Goal: Information Seeking & Learning: Learn about a topic

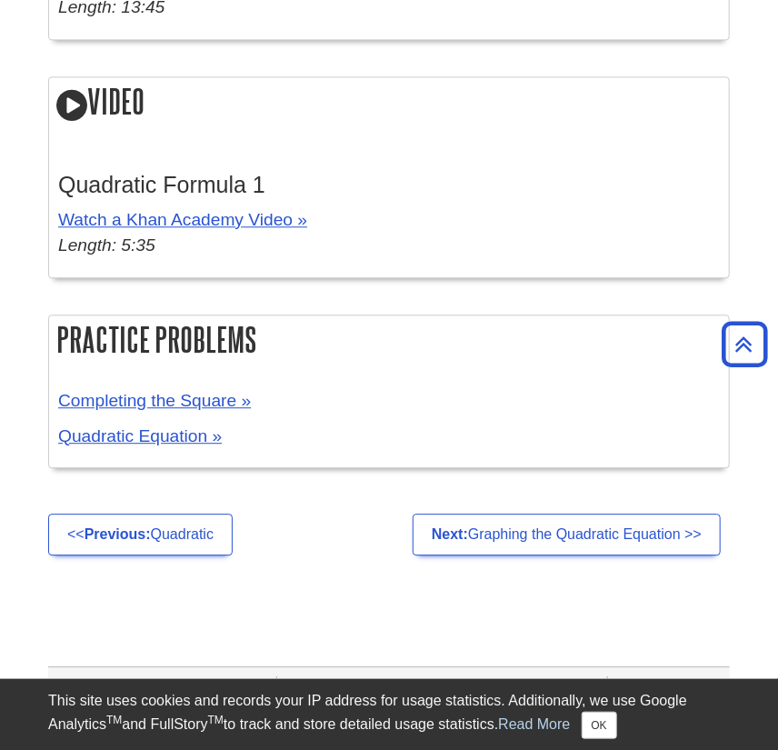
drag, startPoint x: 324, startPoint y: 478, endPoint x: 321, endPoint y: 390, distance: 88.2
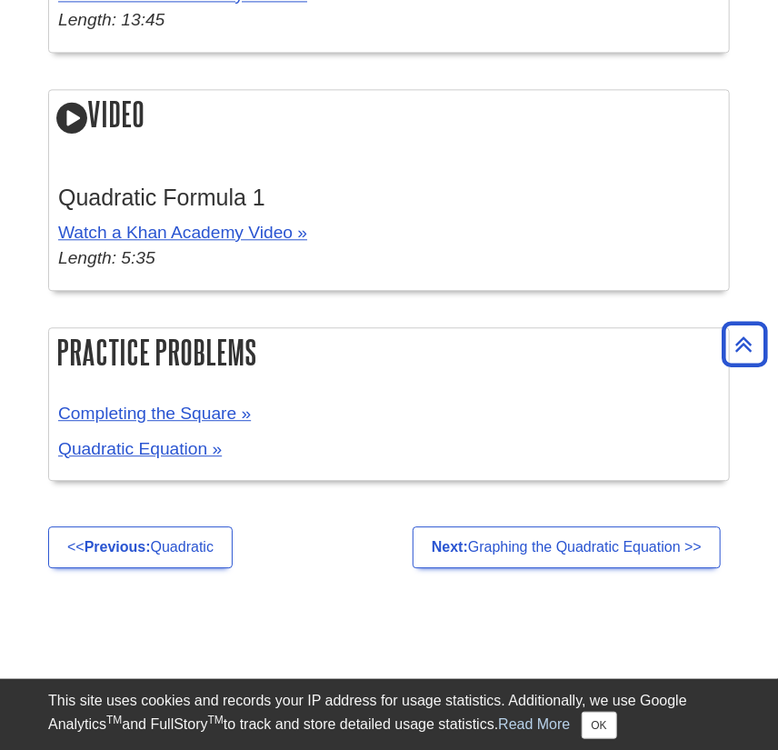
drag, startPoint x: 322, startPoint y: 499, endPoint x: 322, endPoint y: 482, distance: 17.3
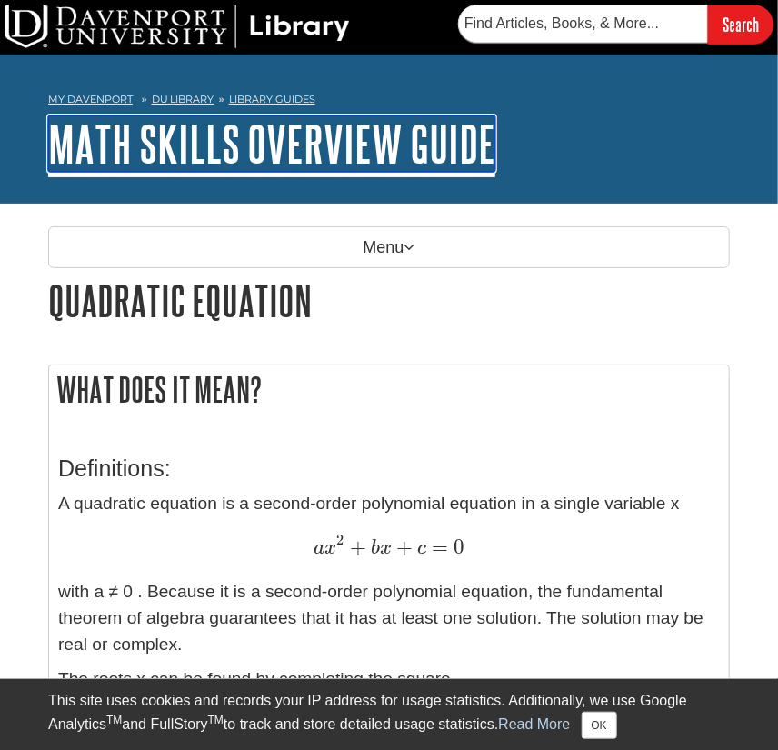
drag, startPoint x: 482, startPoint y: 144, endPoint x: 457, endPoint y: 451, distance: 307.3
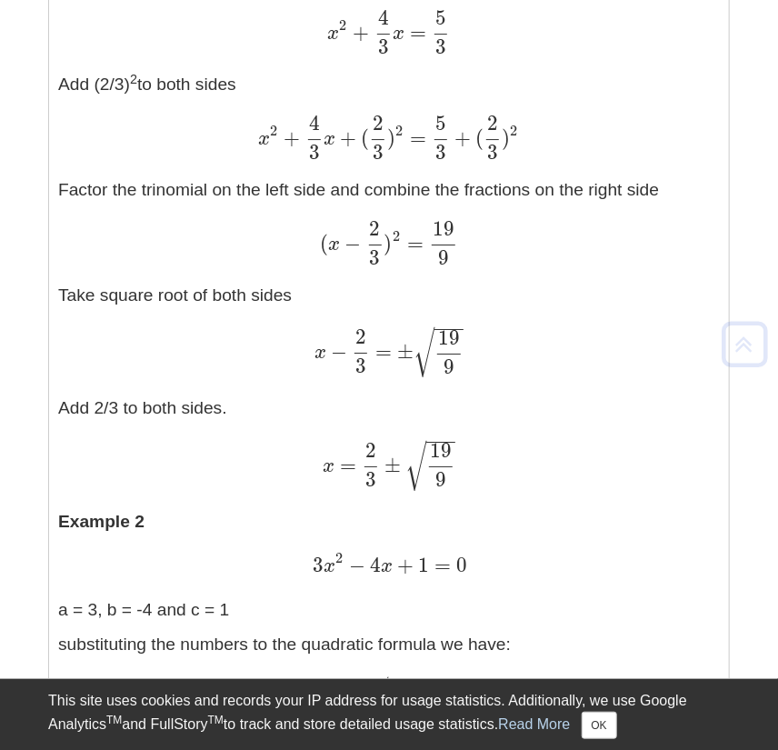
scroll to position [3758, 0]
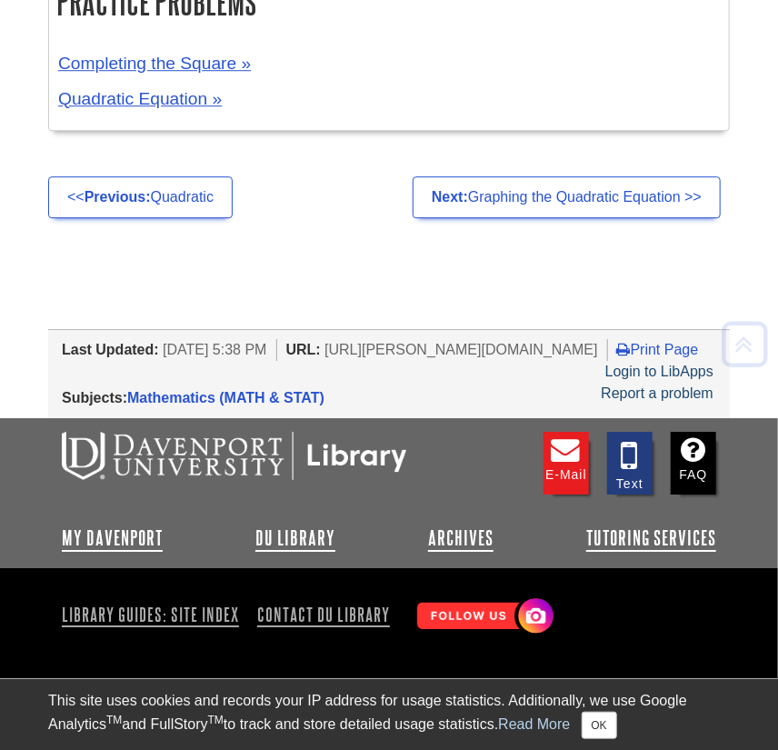
drag, startPoint x: 509, startPoint y: 263, endPoint x: 453, endPoint y: 625, distance: 366.9
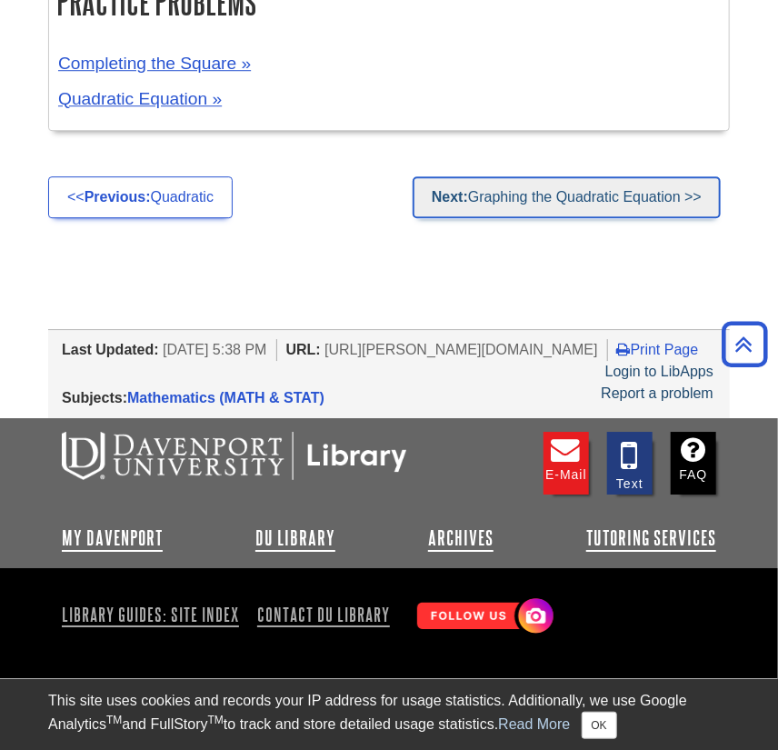
click at [526, 176] on link "Next: Graphing the Quadratic Equation >>" at bounding box center [567, 197] width 308 height 42
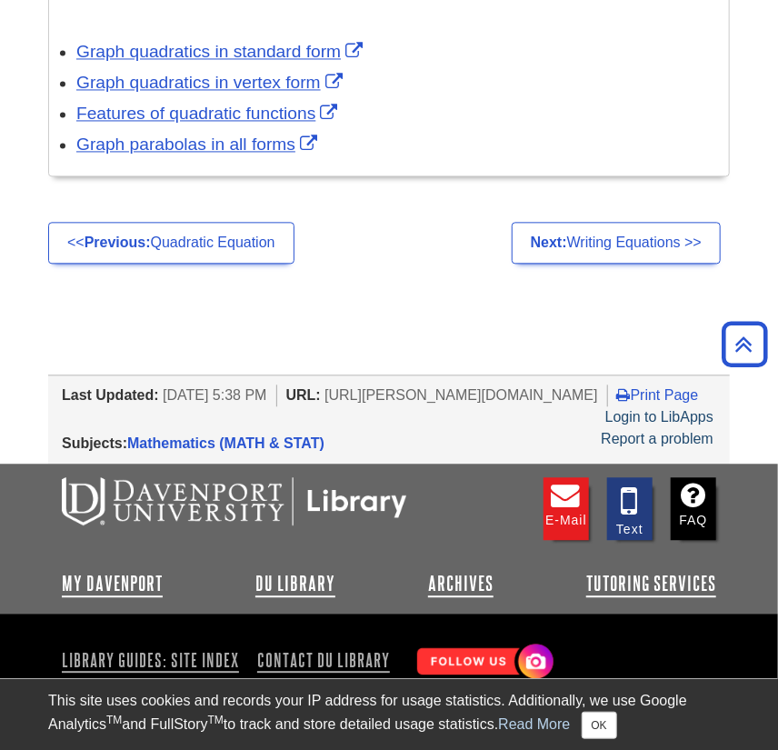
scroll to position [1016, 0]
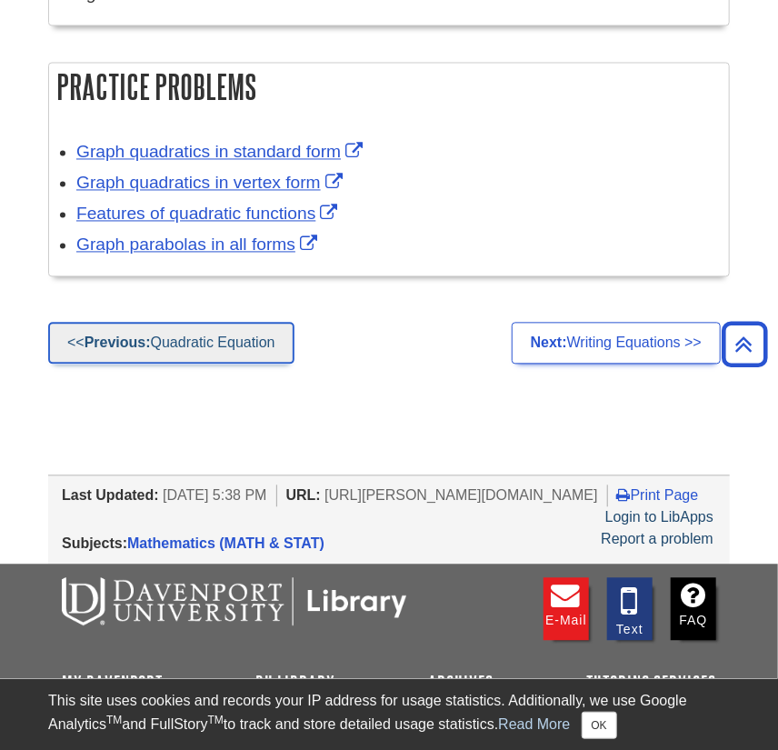
click at [217, 336] on link "<< Previous: Quadratic Equation" at bounding box center [171, 344] width 246 height 42
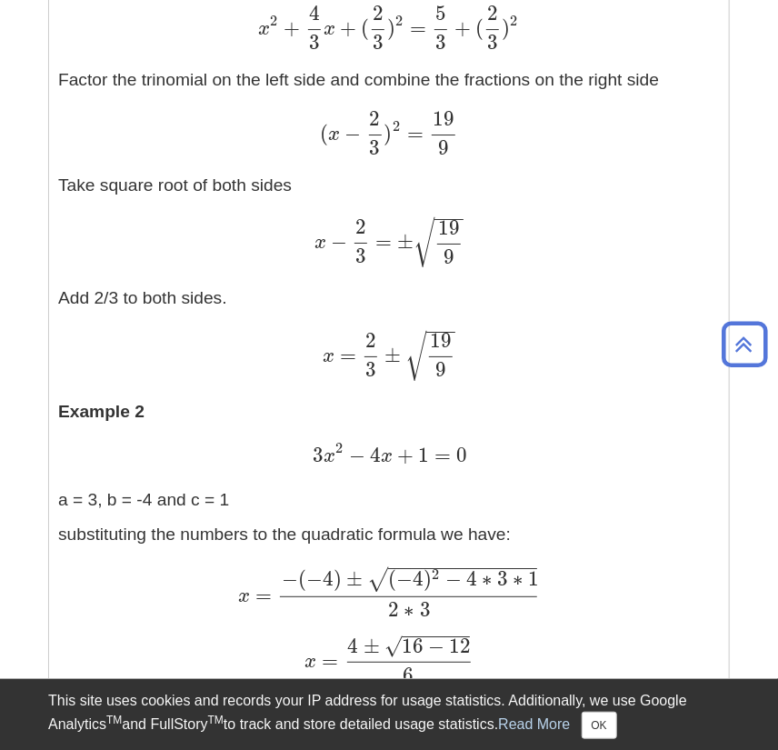
scroll to position [2422, 0]
